Goal: Task Accomplishment & Management: Manage account settings

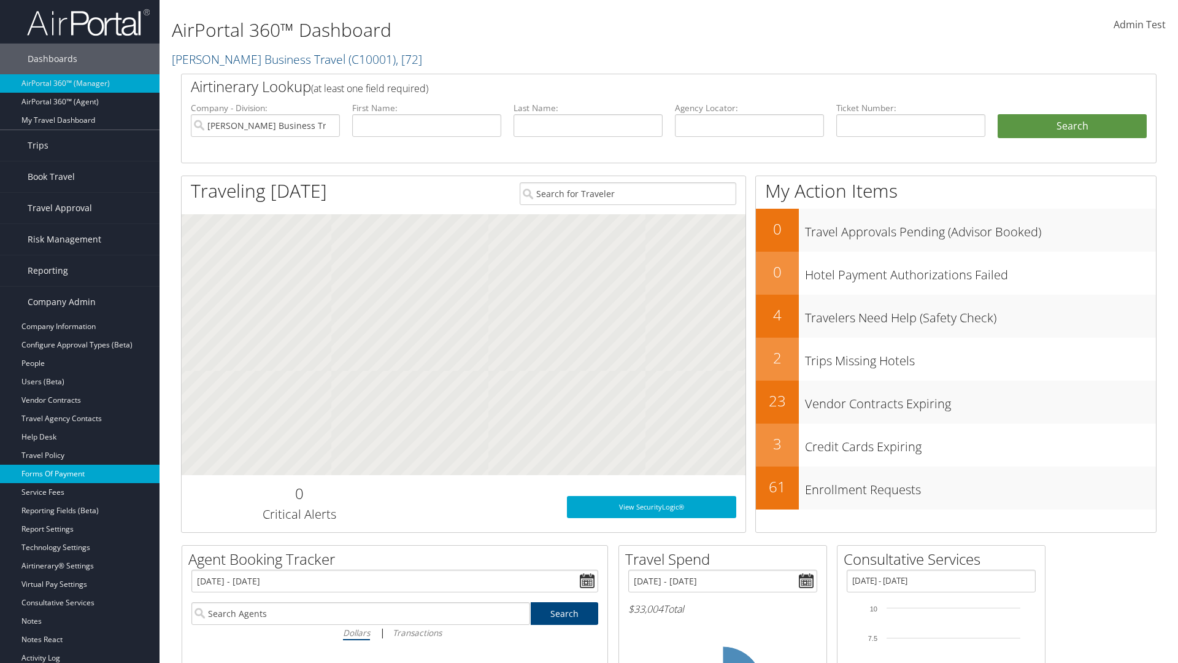
click at [80, 474] on link "Forms Of Payment" at bounding box center [80, 474] width 160 height 18
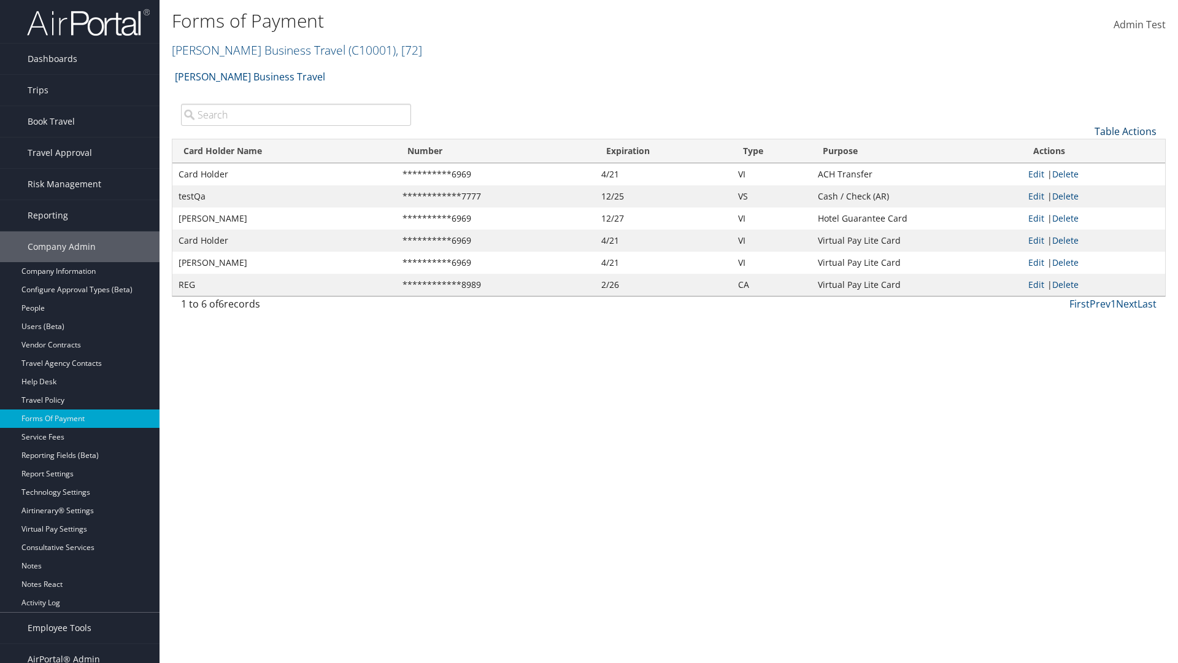
click at [1125, 131] on link "Table Actions" at bounding box center [1126, 132] width 62 height 14
click at [1084, 150] on link "New Record" at bounding box center [1084, 150] width 161 height 21
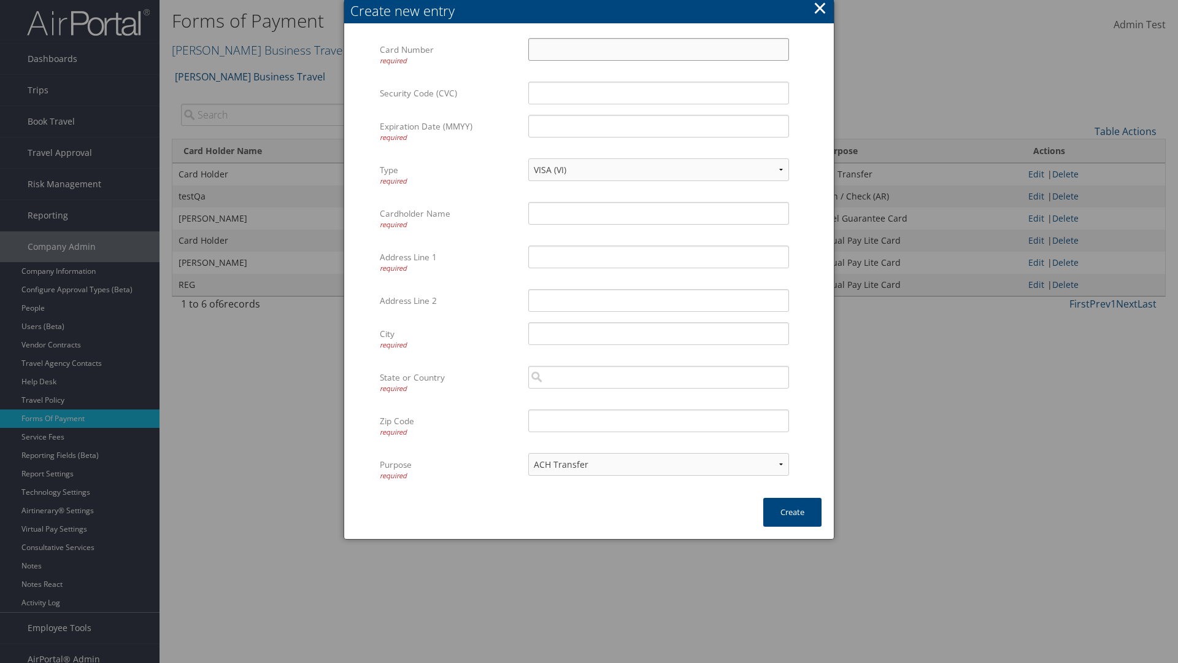
click at [658, 49] on input "Card Number required" at bounding box center [658, 49] width 261 height 23
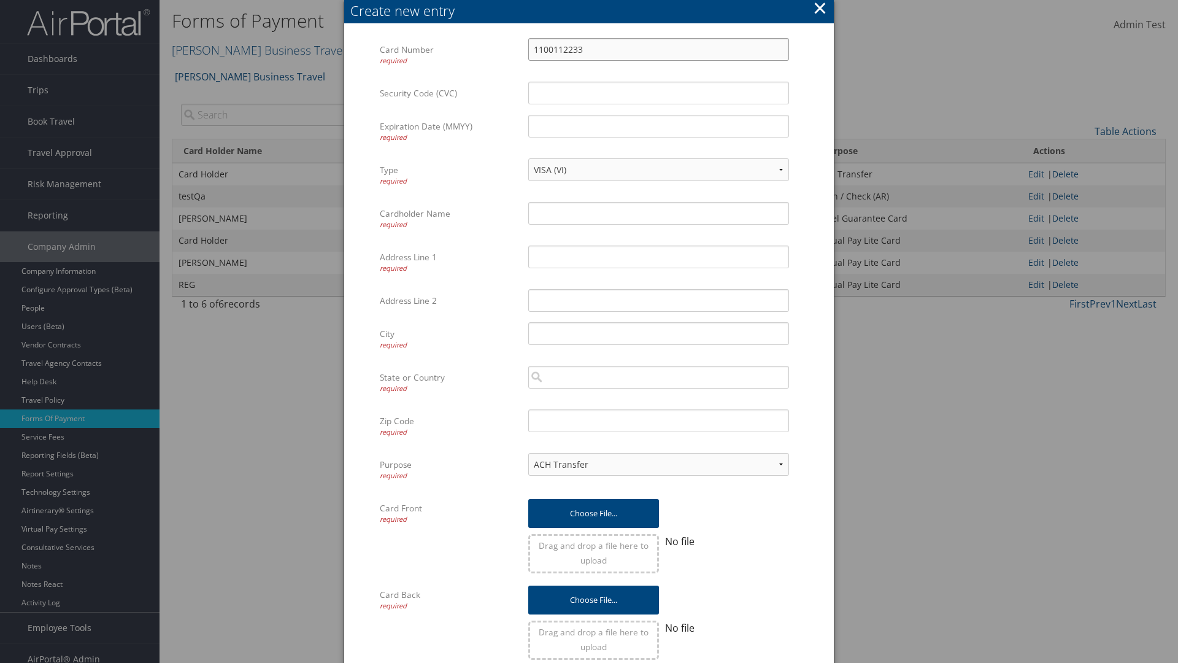
type input "1100112233"
click at [658, 126] on input "Expiration Date (MMYY) required" at bounding box center [658, 126] width 261 height 23
type input "1245"
click at [658, 213] on input "Cardholder Name required" at bounding box center [658, 213] width 261 height 23
type input "Auto Test"
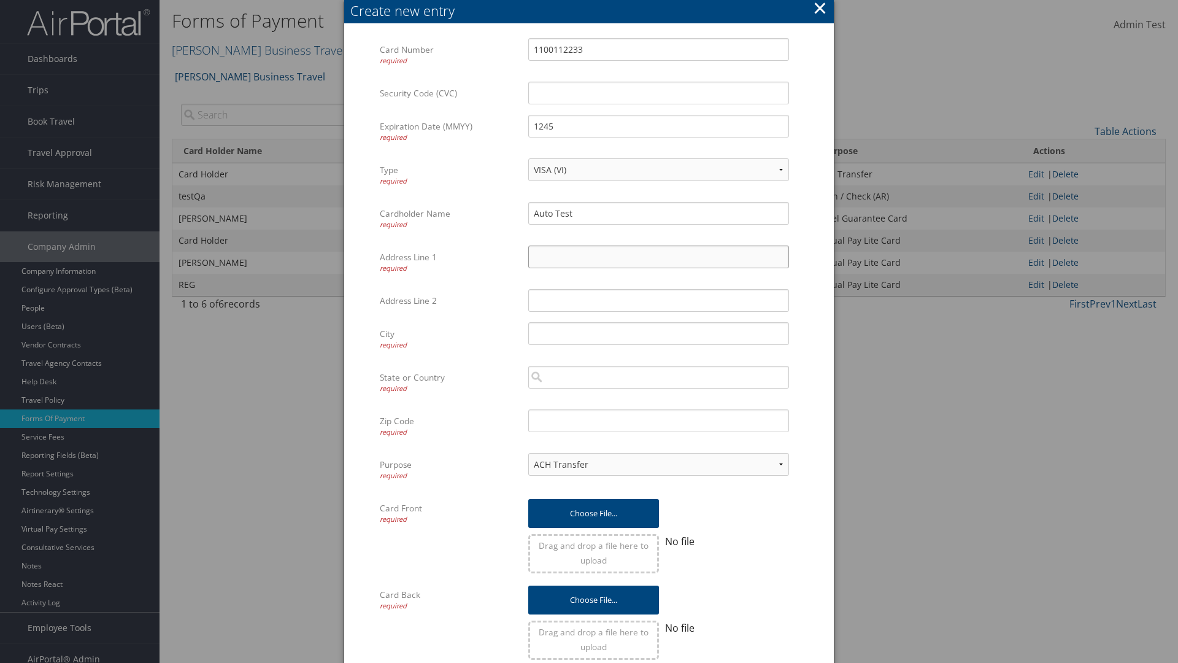
click at [658, 257] on input "Address Line 1 required" at bounding box center [658, 256] width 261 height 23
type input "[US_STATE]"
click at [658, 333] on input "City required" at bounding box center [658, 333] width 261 height 23
type input "[GEOGRAPHIC_DATA]"
click at [658, 377] on input "search" at bounding box center [658, 377] width 261 height 23
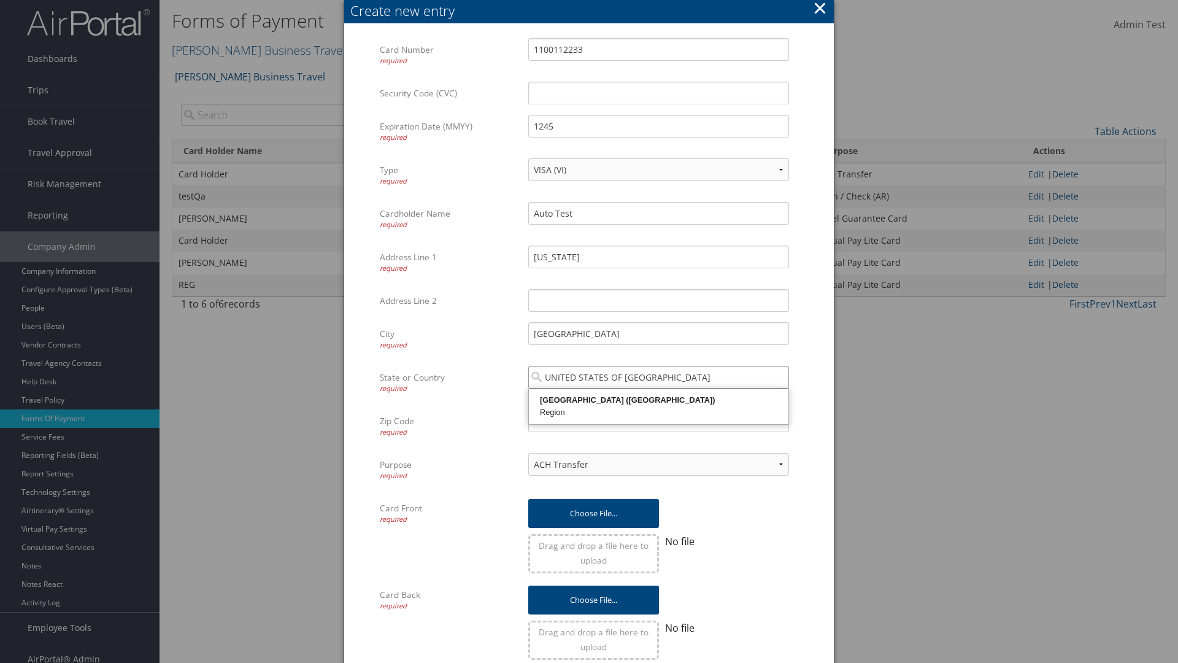
click at [658, 400] on div "[GEOGRAPHIC_DATA] ([GEOGRAPHIC_DATA])" at bounding box center [659, 400] width 256 height 12
type input "[GEOGRAPHIC_DATA]"
click at [658, 420] on input "Zip Code required" at bounding box center [658, 420] width 261 height 23
type input "84011"
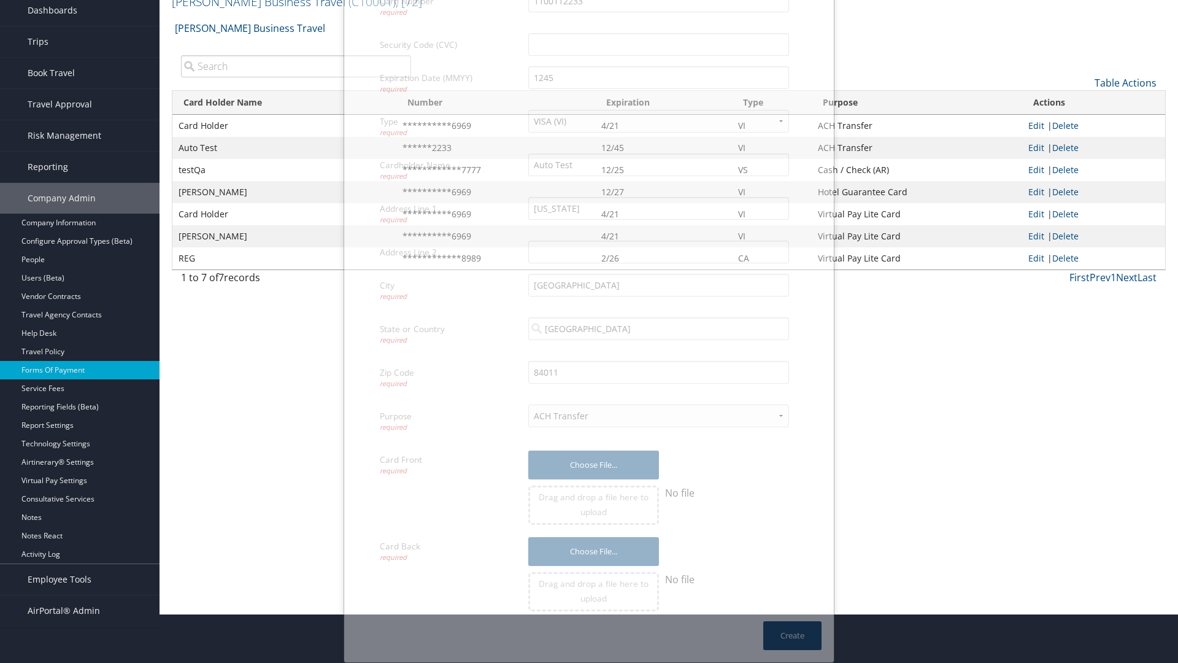
scroll to position [12, 0]
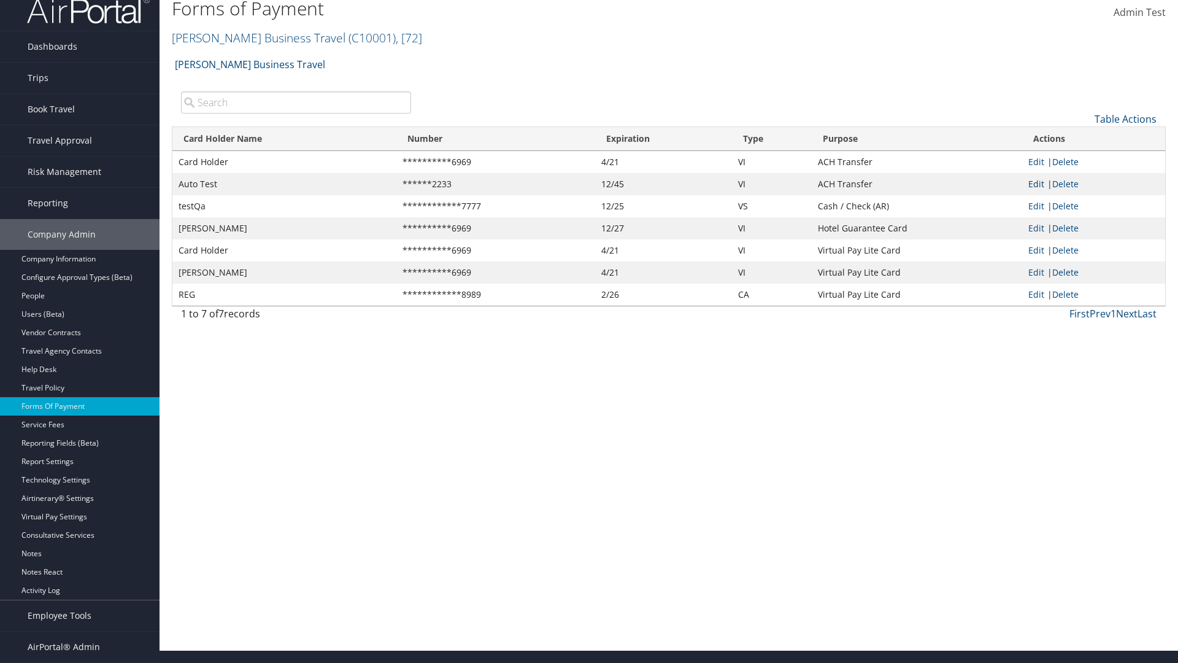
click at [1036, 183] on link "Edit" at bounding box center [1036, 184] width 16 height 12
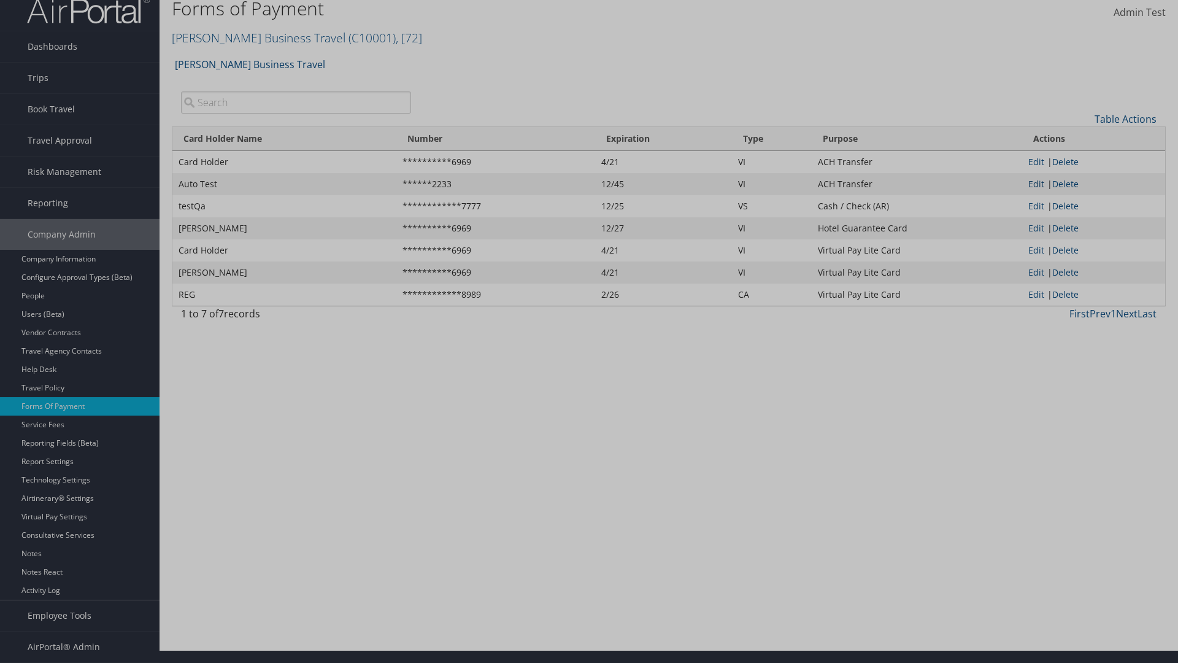
select select "14"
click at [0, 0] on button "Update" at bounding box center [0, 0] width 0 height 0
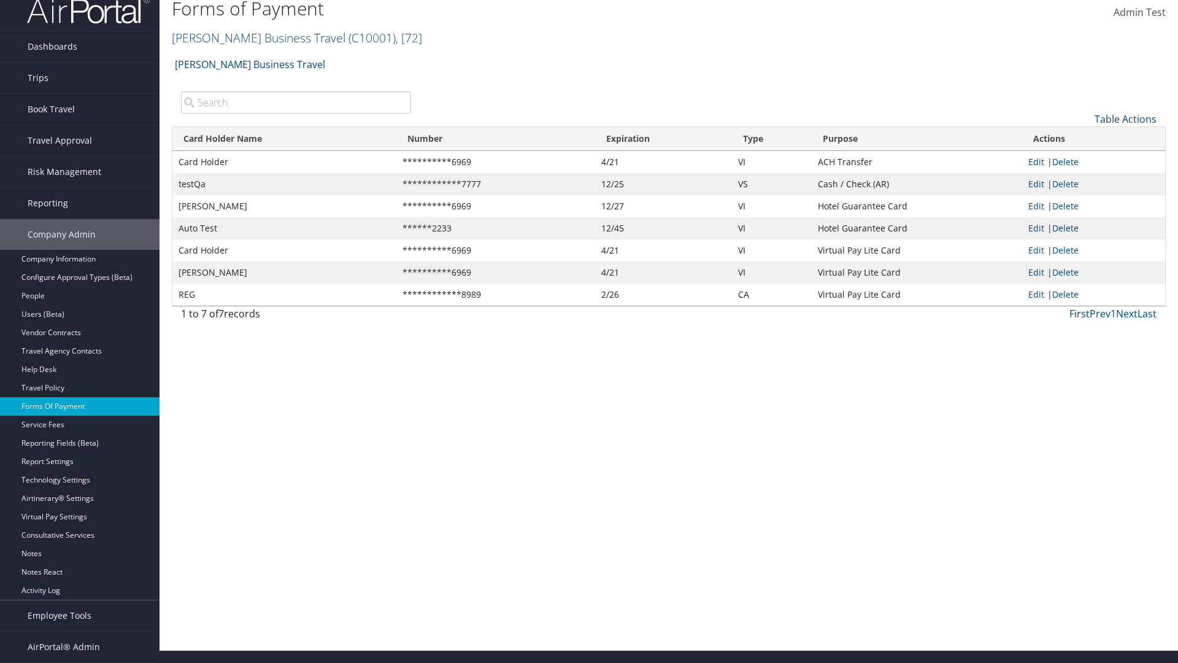
click at [1068, 228] on link "Delete" at bounding box center [1065, 228] width 26 height 12
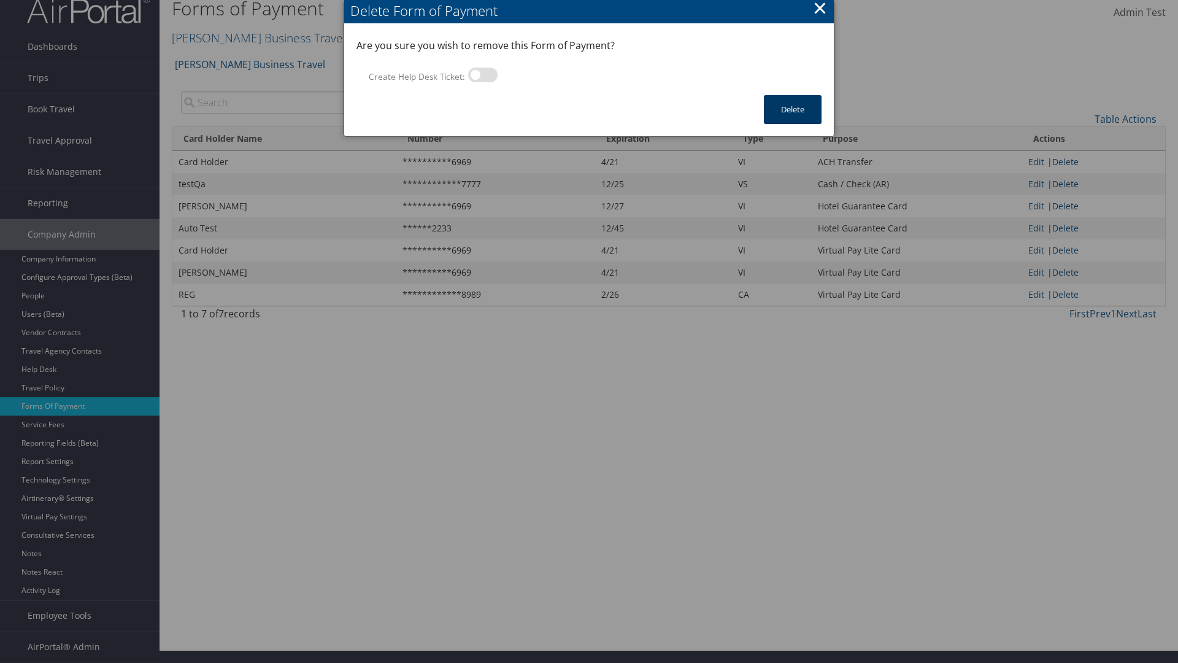
click at [793, 109] on button "Delete" at bounding box center [793, 109] width 58 height 29
